Goal: Task Accomplishment & Management: Use online tool/utility

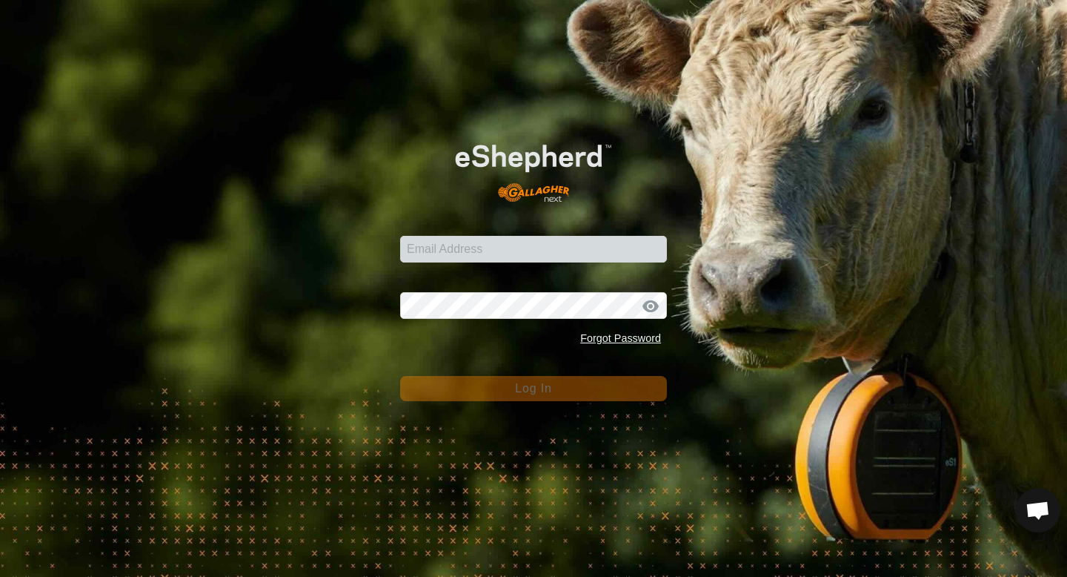
click at [555, 253] on input "Email Address" at bounding box center [533, 249] width 267 height 27
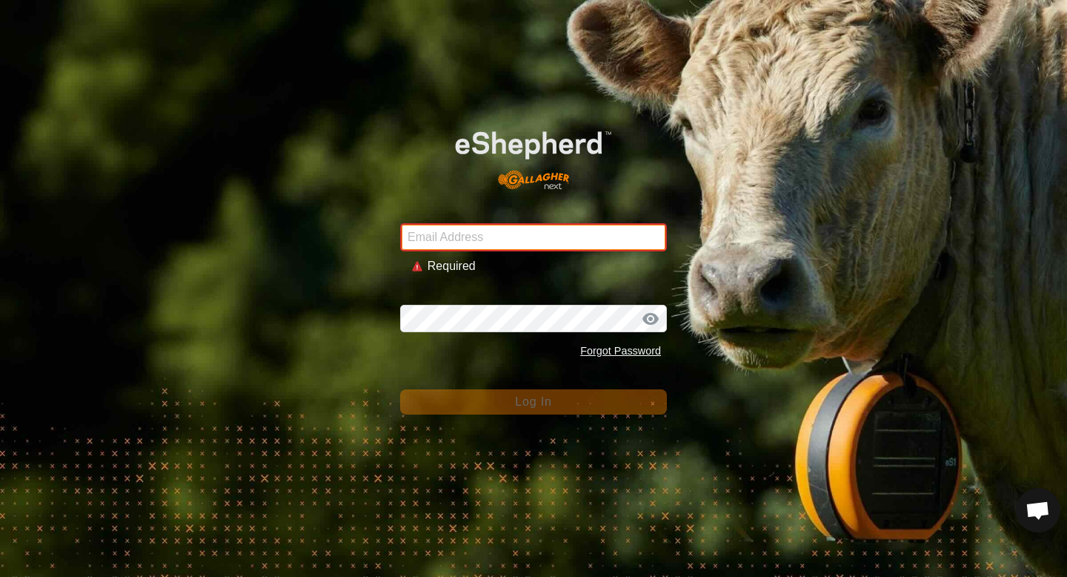
type input "[EMAIL_ADDRESS][DOMAIN_NAME]"
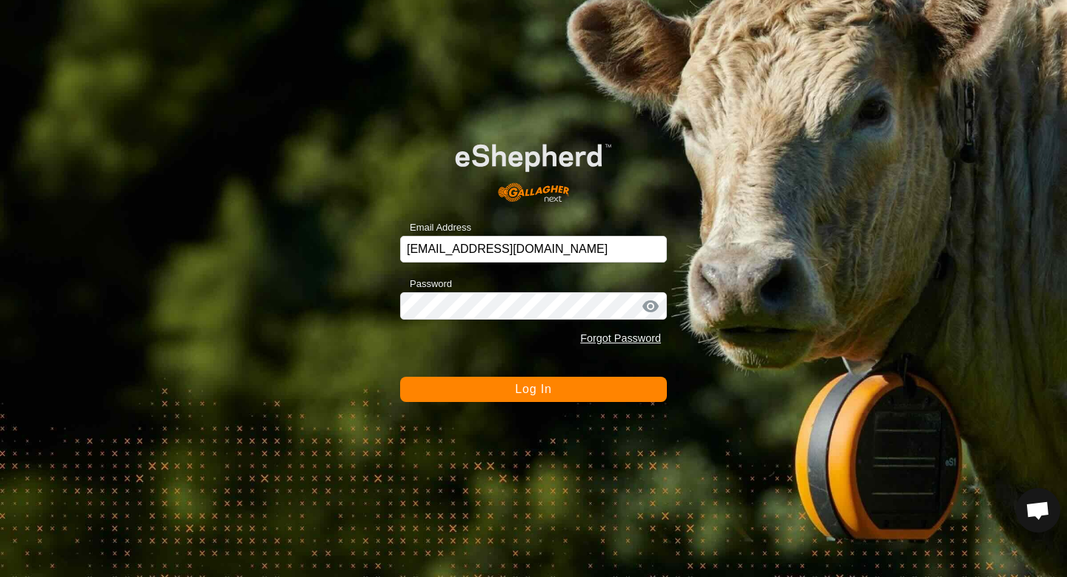
click at [600, 396] on button "Log In" at bounding box center [533, 388] width 267 height 25
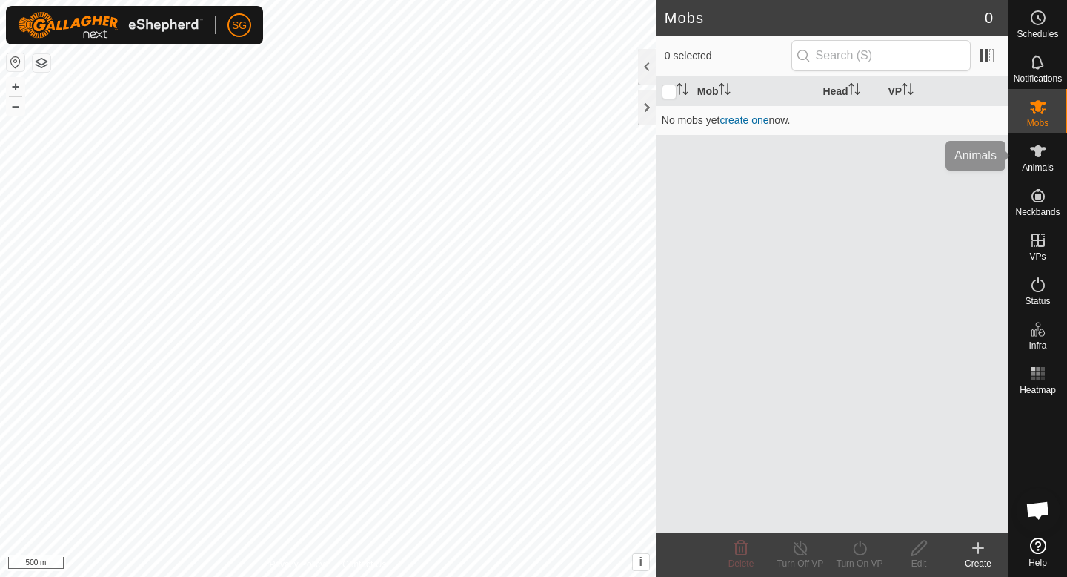
click at [1052, 163] on span "Animals" at bounding box center [1038, 167] width 32 height 9
